Goal: Task Accomplishment & Management: Use online tool/utility

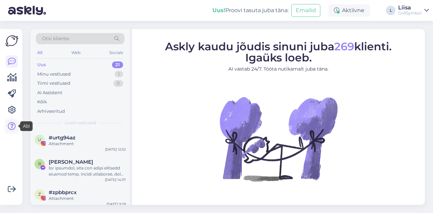
click at [13, 127] on icon at bounding box center [12, 126] width 8 height 8
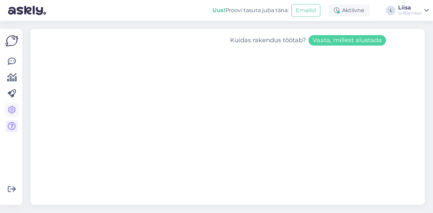
click at [13, 112] on icon at bounding box center [12, 110] width 8 height 8
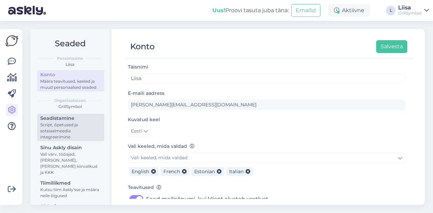
click at [76, 135] on div "Script, õpetused ja sotsiaalmeedia integreerimine" at bounding box center [70, 131] width 61 height 18
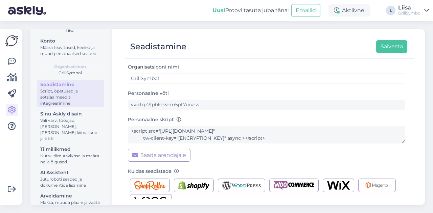
scroll to position [47, 0]
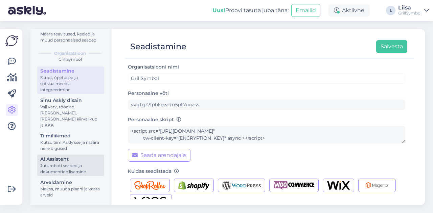
click at [66, 163] on div "Juturoboti seaded ja dokumentide lisamine" at bounding box center [70, 169] width 61 height 12
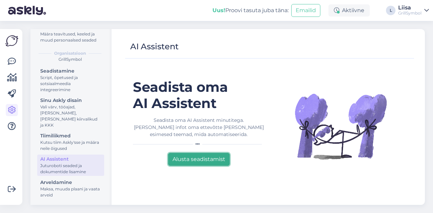
click at [208, 160] on button "Alusta seadistamist" at bounding box center [199, 159] width 62 height 13
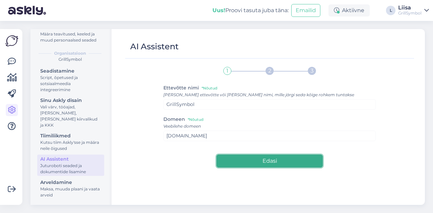
click at [273, 161] on button "Edasi" at bounding box center [269, 161] width 106 height 13
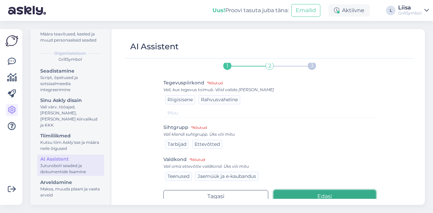
scroll to position [8, 0]
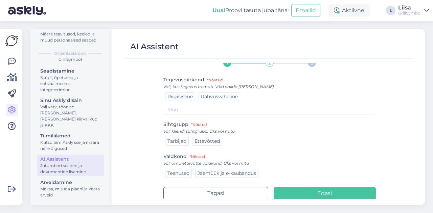
click at [227, 98] on span "Rahvusvaheline" at bounding box center [219, 97] width 37 height 6
click at [170, 142] on span "Tarbijad" at bounding box center [176, 141] width 19 height 6
click at [198, 144] on span "Ettevõtted" at bounding box center [206, 141] width 25 height 6
click at [248, 171] on span "Jaemüük ja e-kaubandus" at bounding box center [227, 173] width 59 height 6
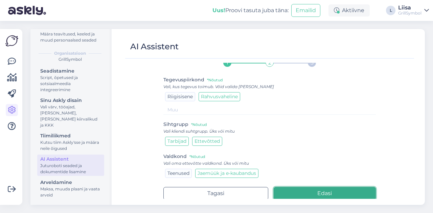
click at [312, 194] on button "Edasi" at bounding box center [325, 193] width 102 height 13
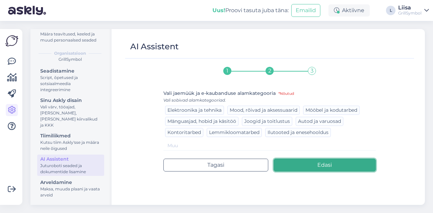
scroll to position [0, 0]
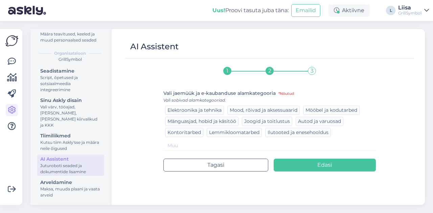
click at [340, 110] on span "Mööbel ja kodutarbed" at bounding box center [331, 110] width 52 height 6
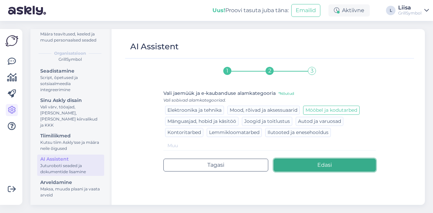
click at [313, 164] on button "Edasi" at bounding box center [325, 165] width 102 height 13
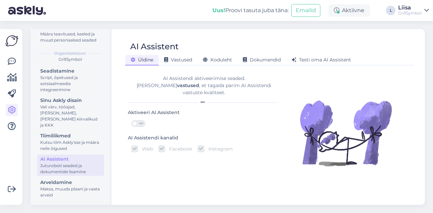
click at [141, 121] on span "OFF" at bounding box center [141, 124] width 8 height 6
click at [131, 120] on input "OFF" at bounding box center [131, 120] width 0 height 0
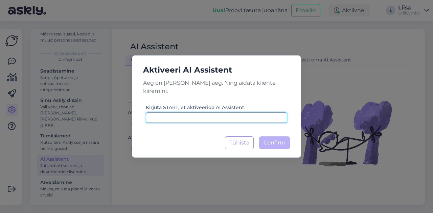
click at [195, 116] on input at bounding box center [216, 118] width 141 height 10
type input "start"
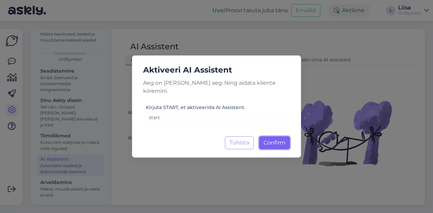
click at [271, 140] on span "Confirm" at bounding box center [274, 143] width 22 height 6
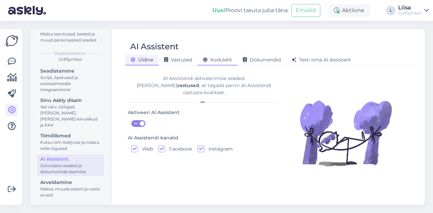
click at [218, 61] on span "Koduleht" at bounding box center [217, 60] width 29 height 6
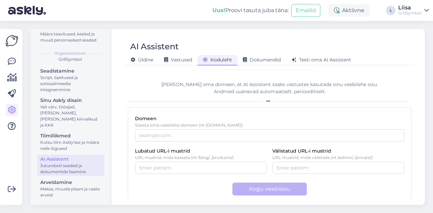
scroll to position [19, 0]
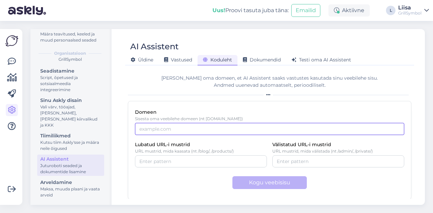
click at [181, 125] on input "Domeen" at bounding box center [269, 129] width 269 height 12
click at [176, 131] on input "Domeen" at bounding box center [269, 129] width 269 height 12
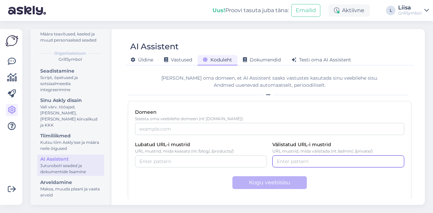
click at [299, 158] on input "Välistatud URL-i mustrid" at bounding box center [338, 161] width 123 height 7
type input "/toidublogi"
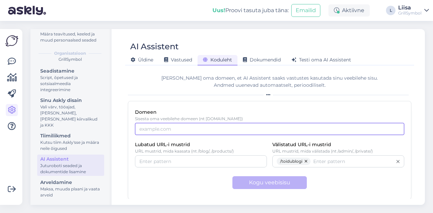
click at [185, 132] on input "Domeen" at bounding box center [269, 129] width 269 height 12
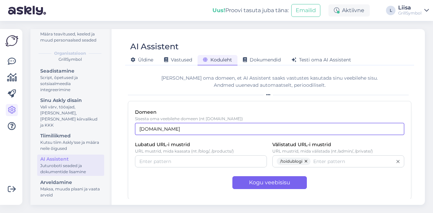
type input "[DOMAIN_NAME]"
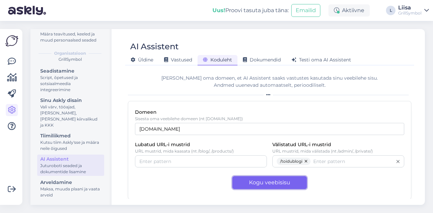
click at [252, 180] on button "Kogu veebisisu" at bounding box center [269, 183] width 74 height 13
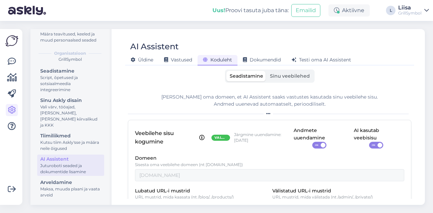
scroll to position [0, 0]
click at [289, 77] on span "Sinu veebilehed" at bounding box center [290, 76] width 40 height 6
click at [267, 71] on input "Sinu veebilehed" at bounding box center [267, 71] width 0 height 0
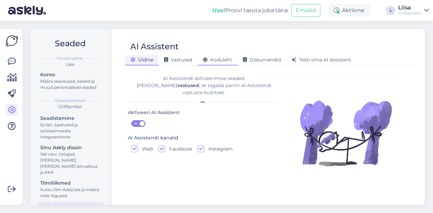
click at [217, 63] on span "Koduleht" at bounding box center [217, 60] width 29 height 6
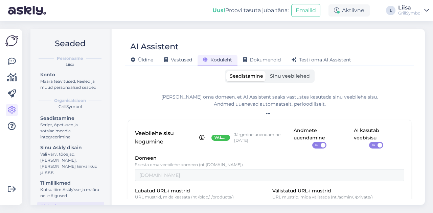
click at [294, 78] on span "Sinu veebilehed" at bounding box center [290, 76] width 40 height 6
click at [267, 71] on input "Sinu veebilehed" at bounding box center [267, 71] width 0 height 0
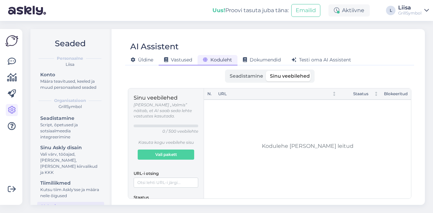
click at [181, 60] on span "Vastused" at bounding box center [178, 60] width 28 height 6
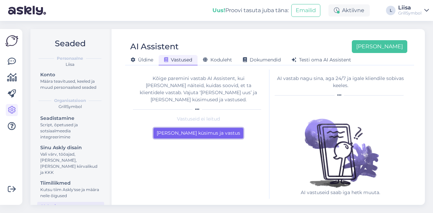
click at [227, 128] on button "[PERSON_NAME] küsimus ja vastus" at bounding box center [199, 133] width 90 height 10
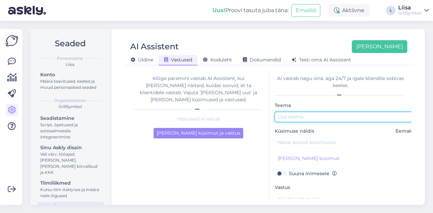
click at [301, 119] on input "text" at bounding box center [346, 117] width 142 height 10
type input "Tarneaeg"
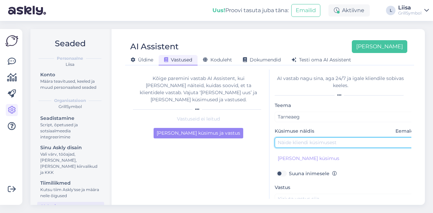
click at [298, 144] on input "text" at bounding box center [346, 143] width 142 height 10
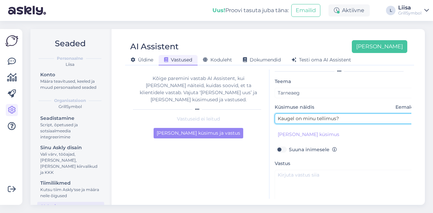
scroll to position [34, 0]
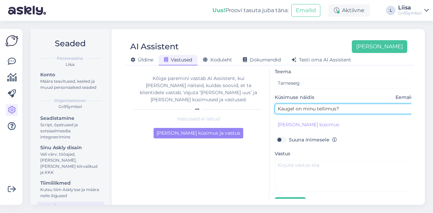
type input "Kaugel on minu tellimus?"
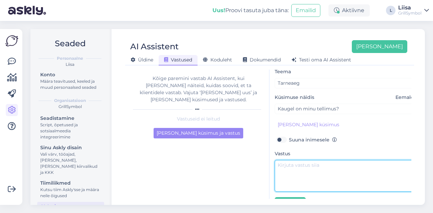
click at [309, 166] on textarea at bounding box center [346, 176] width 142 height 32
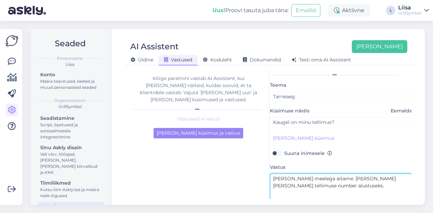
scroll to position [54, 5]
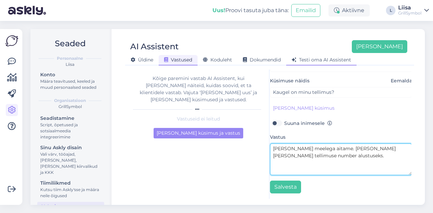
type textarea "[PERSON_NAME] meelega aitame. [PERSON_NAME] [PERSON_NAME] tellimuse number alus…"
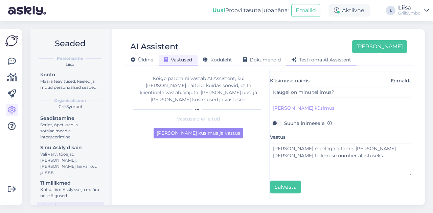
click at [327, 64] on div "Testi oma AI Assistent" at bounding box center [321, 60] width 70 height 10
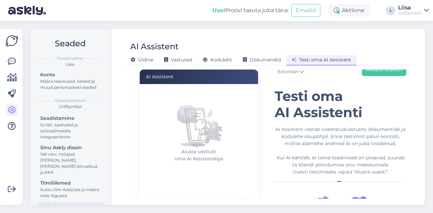
scroll to position [0, 0]
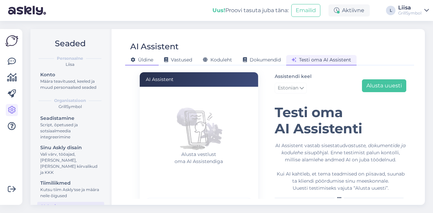
click at [138, 62] on span "Üldine" at bounding box center [142, 60] width 23 height 6
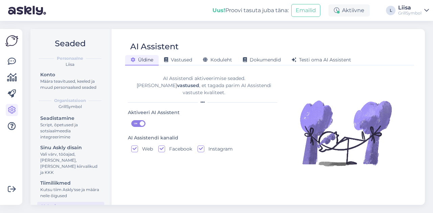
click at [133, 121] on span "ON" at bounding box center [136, 124] width 8 height 6
click at [131, 120] on input "ON" at bounding box center [131, 120] width 0 height 0
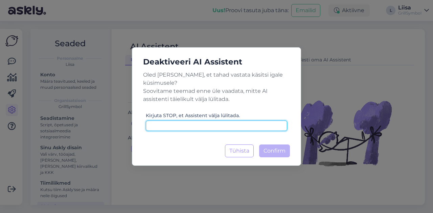
click at [179, 121] on input at bounding box center [216, 126] width 141 height 10
type input "stop"
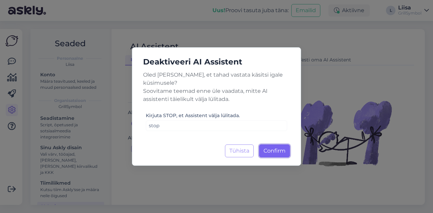
click at [270, 152] on button "Confirm Laadimine..." at bounding box center [274, 151] width 31 height 13
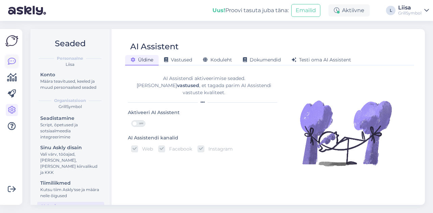
click at [8, 59] on icon at bounding box center [12, 62] width 8 height 8
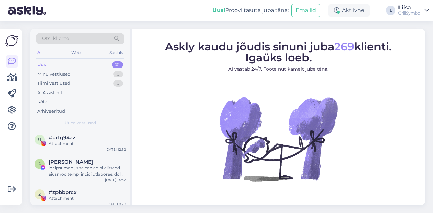
click at [51, 65] on div "Uus 21" at bounding box center [80, 64] width 89 height 9
click at [55, 74] on div "Minu vestlused" at bounding box center [53, 74] width 33 height 7
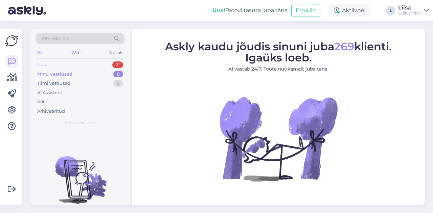
click at [40, 66] on div "Uus" at bounding box center [41, 65] width 8 height 7
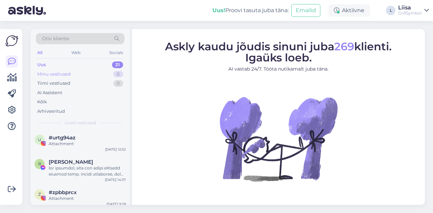
click at [61, 73] on div "Minu vestlused" at bounding box center [53, 74] width 33 height 7
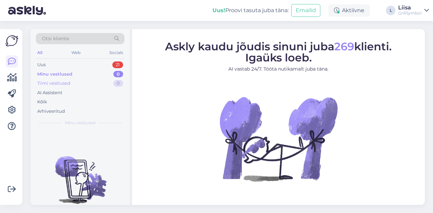
click at [63, 82] on div "Tiimi vestlused" at bounding box center [53, 83] width 33 height 7
click at [60, 74] on div "Minu vestlused" at bounding box center [53, 74] width 33 height 7
click at [58, 110] on div "Arhiveeritud" at bounding box center [51, 111] width 28 height 7
